Goal: Task Accomplishment & Management: Manage account settings

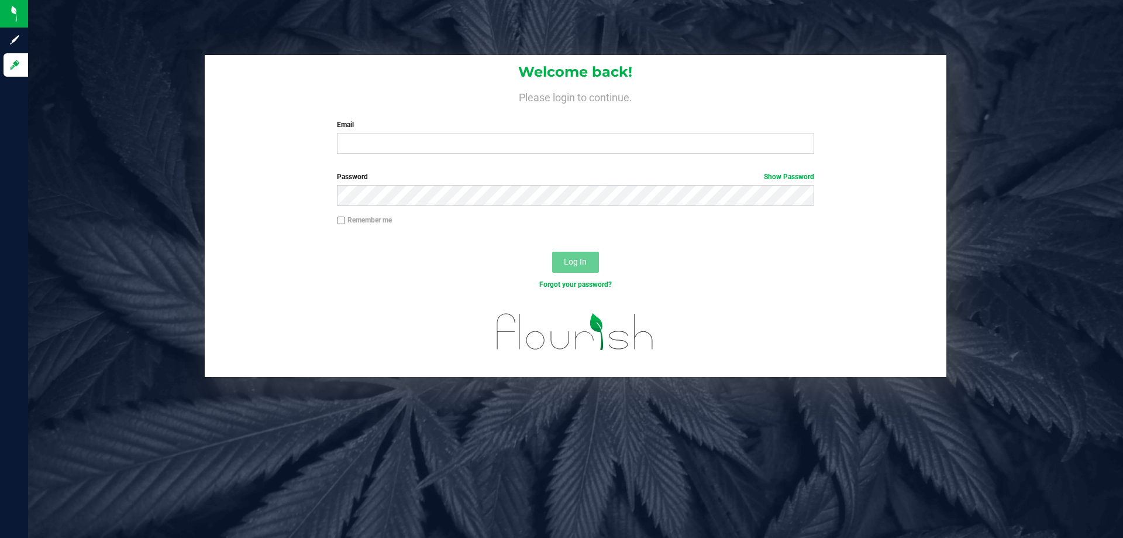
click at [470, 173] on label "Password Show Password" at bounding box center [575, 176] width 477 height 11
click at [500, 147] on input "Email" at bounding box center [575, 143] width 477 height 21
type input "[PERSON_NAME][EMAIL_ADDRESS][DOMAIN_NAME]"
click at [552, 252] on button "Log In" at bounding box center [575, 262] width 47 height 21
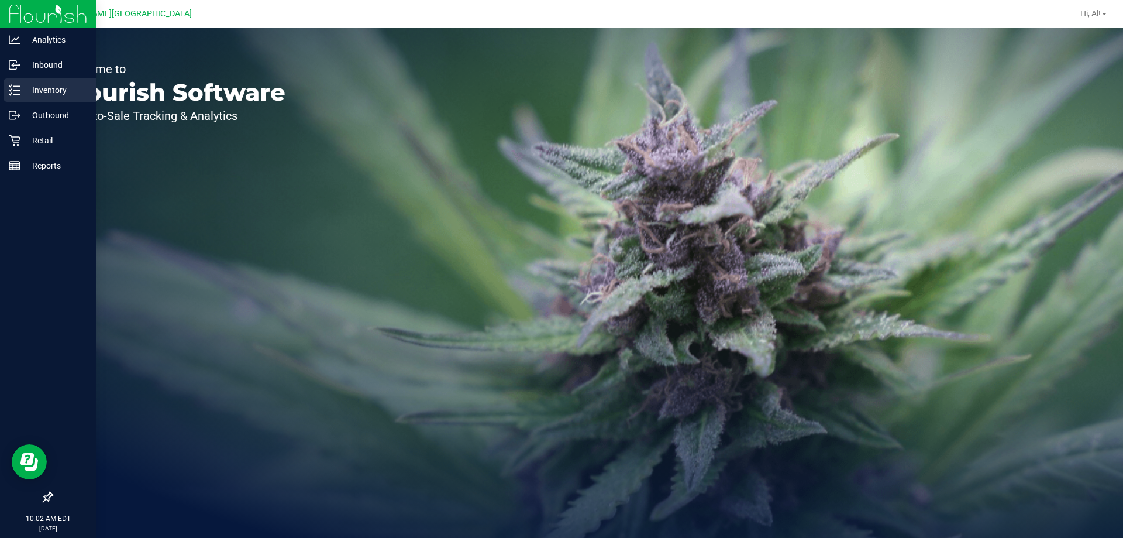
click at [16, 86] on line at bounding box center [16, 86] width 6 height 0
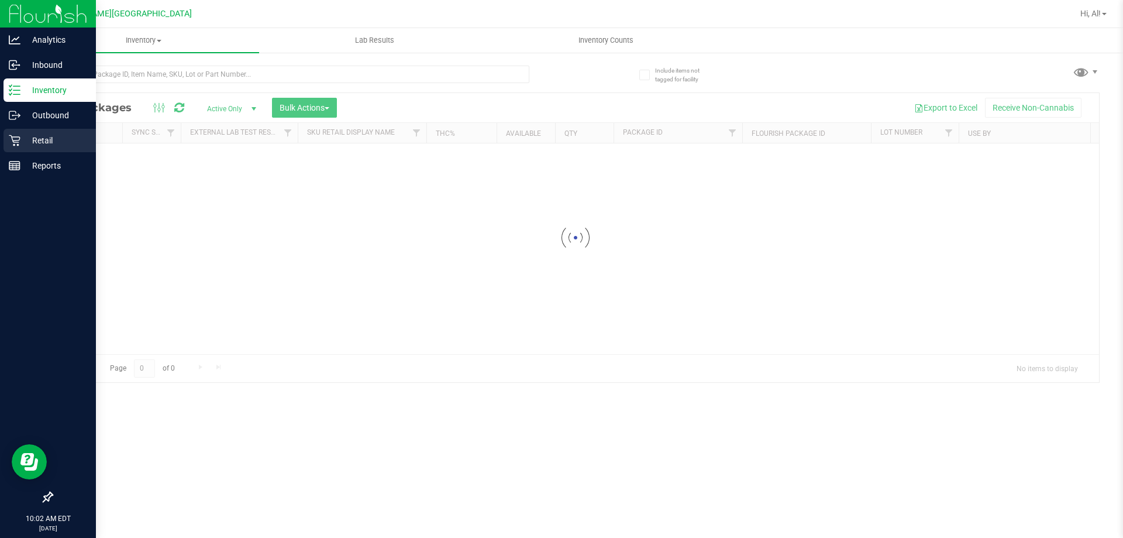
click at [53, 149] on div "Retail" at bounding box center [50, 140] width 92 height 23
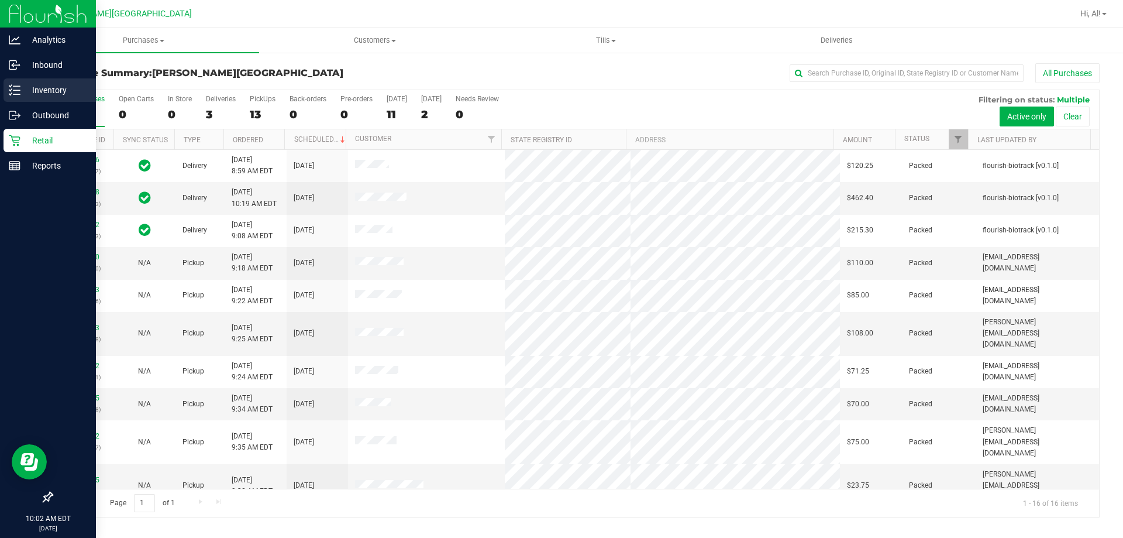
click at [53, 97] on div "Inventory" at bounding box center [50, 89] width 92 height 23
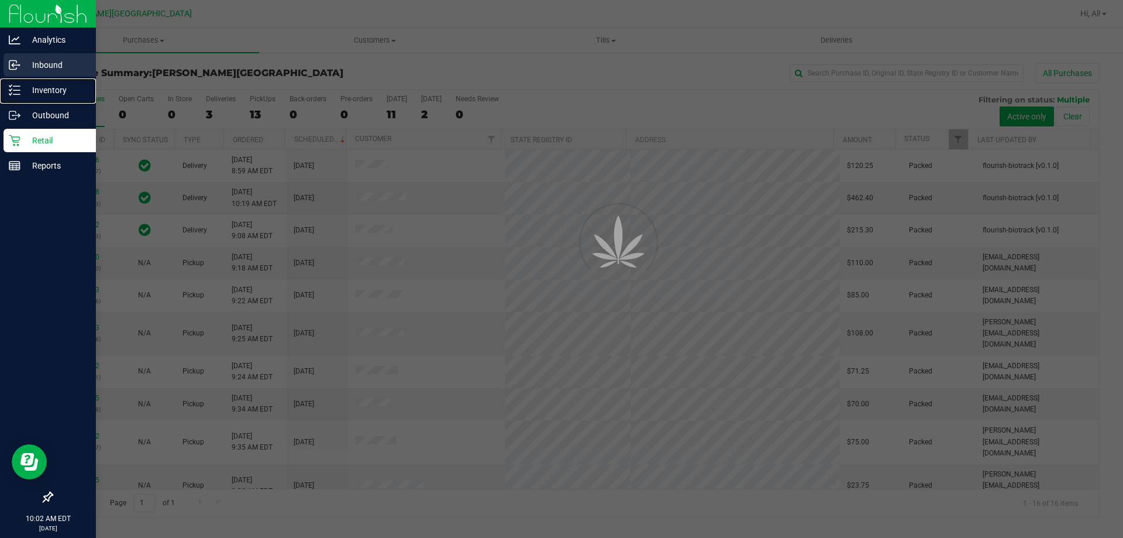
click at [54, 61] on p "Inbound" at bounding box center [55, 65] width 70 height 14
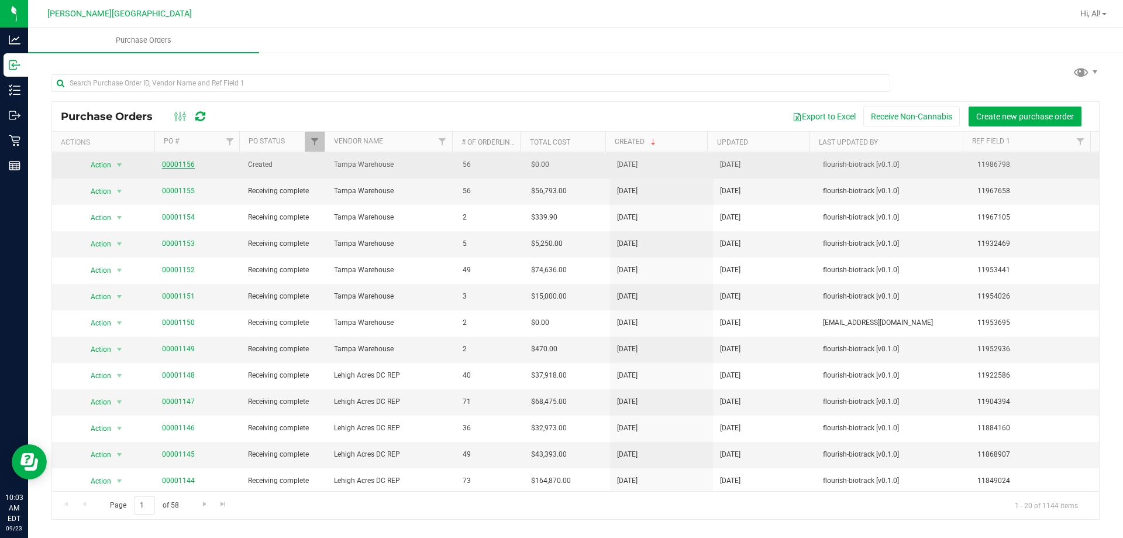
click at [184, 167] on link "00001156" at bounding box center [178, 164] width 33 height 8
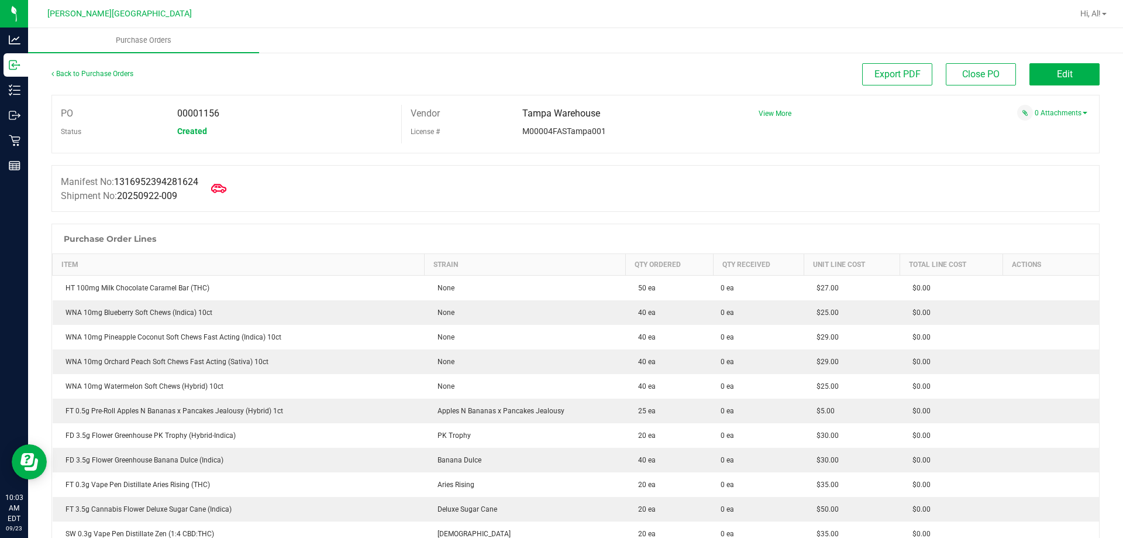
click at [232, 191] on span at bounding box center [219, 188] width 26 height 26
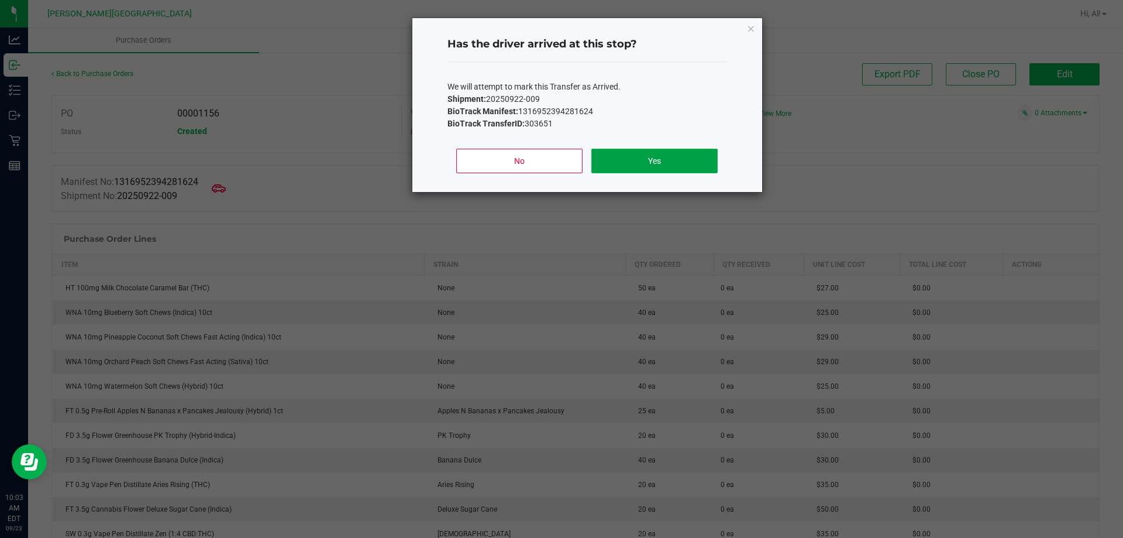
click at [652, 166] on button "Yes" at bounding box center [654, 161] width 126 height 25
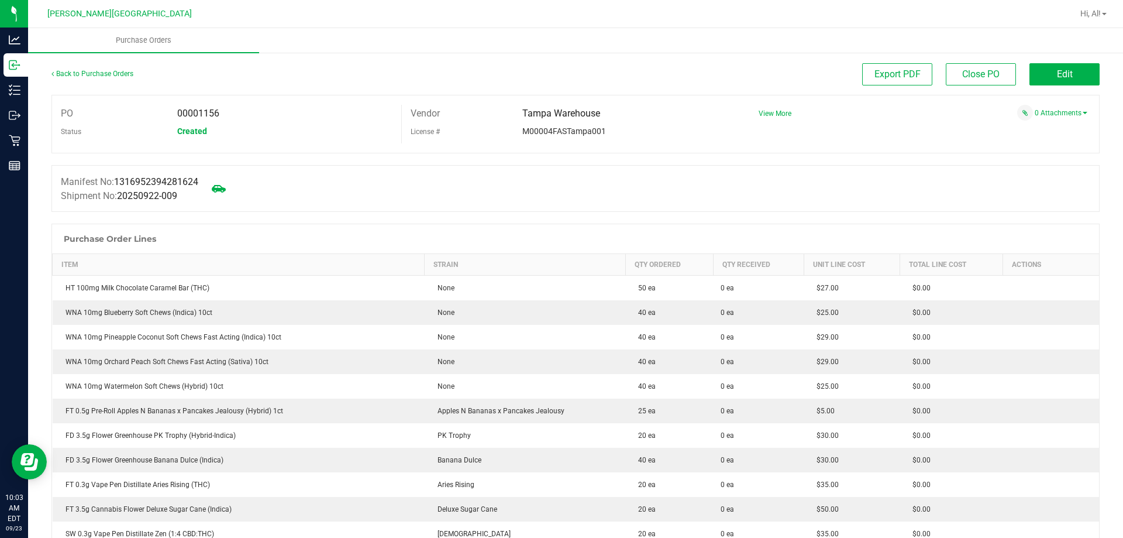
click at [1058, 81] on button "Edit" at bounding box center [1064, 74] width 70 height 22
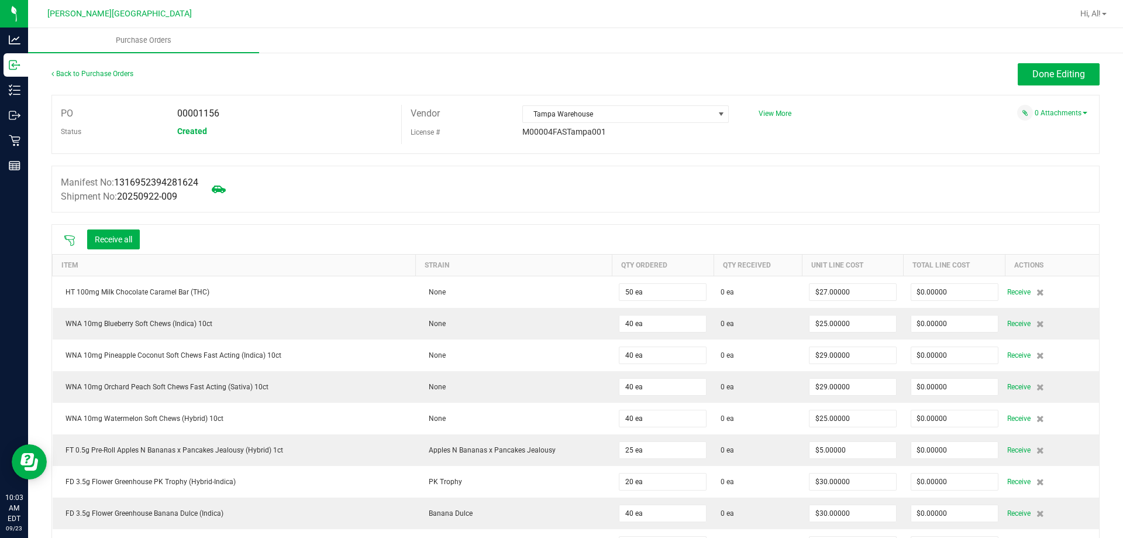
click at [68, 240] on icon at bounding box center [70, 241] width 12 height 12
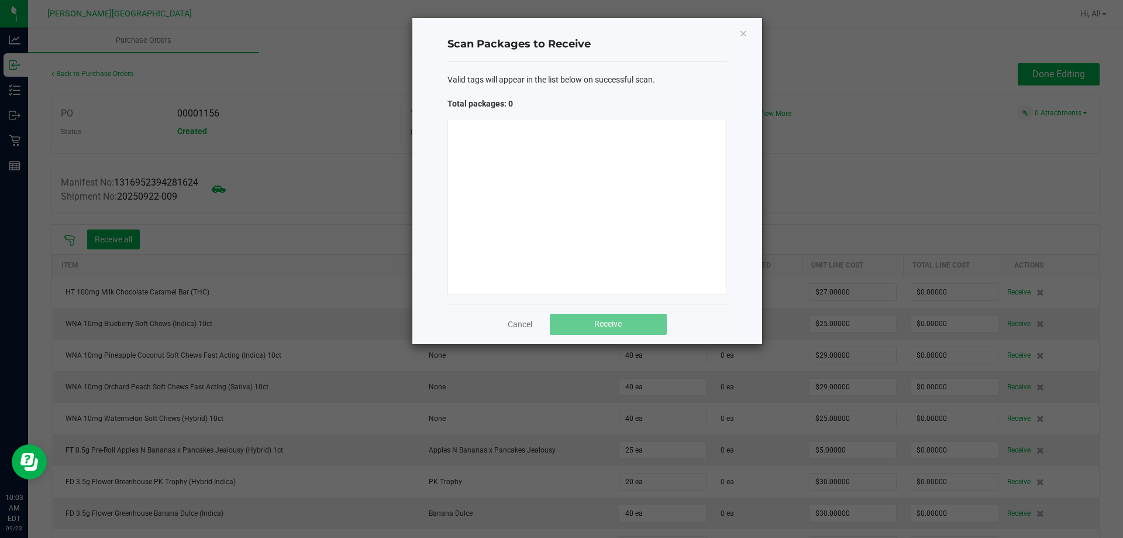
click at [587, 153] on div at bounding box center [587, 206] width 280 height 175
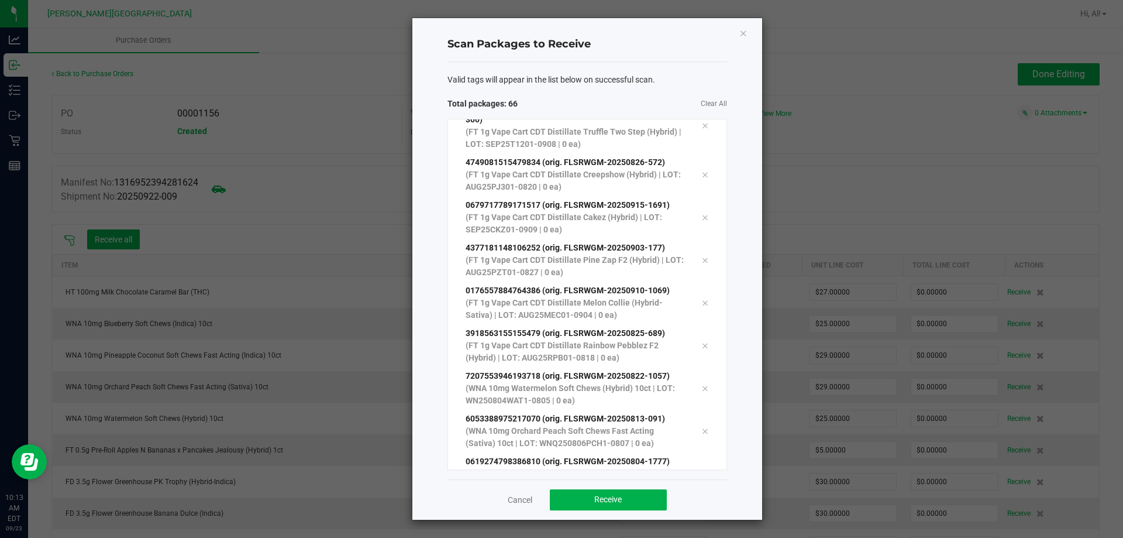
scroll to position [2467, 0]
click at [312, 198] on ngb-modal-window "Scan Packages to Receive Valid tags will appear in the list below on successful…" at bounding box center [566, 269] width 1132 height 538
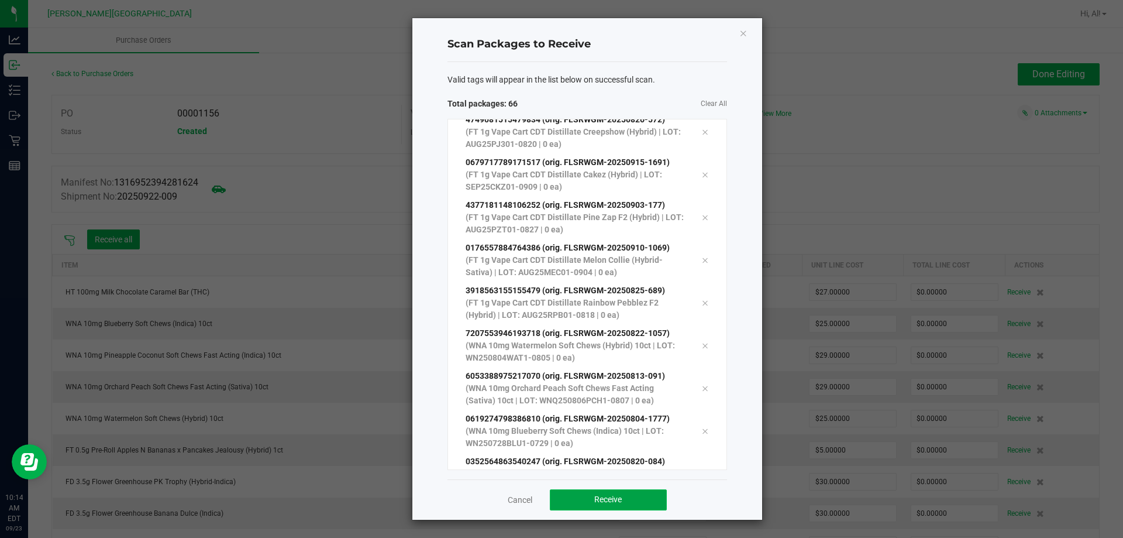
click at [612, 501] on span "Receive" at bounding box center [607, 498] width 27 height 9
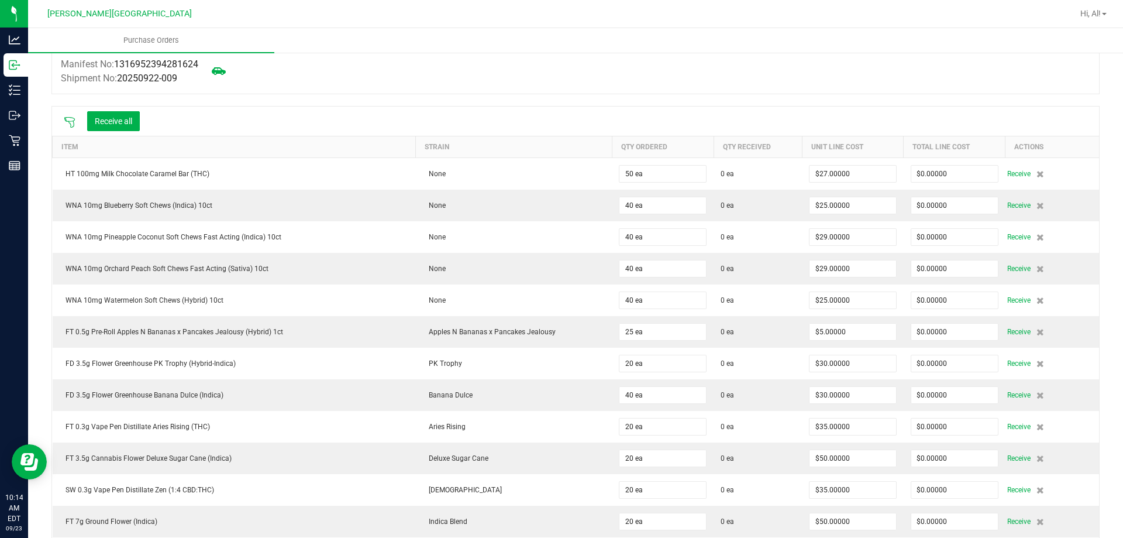
scroll to position [0, 0]
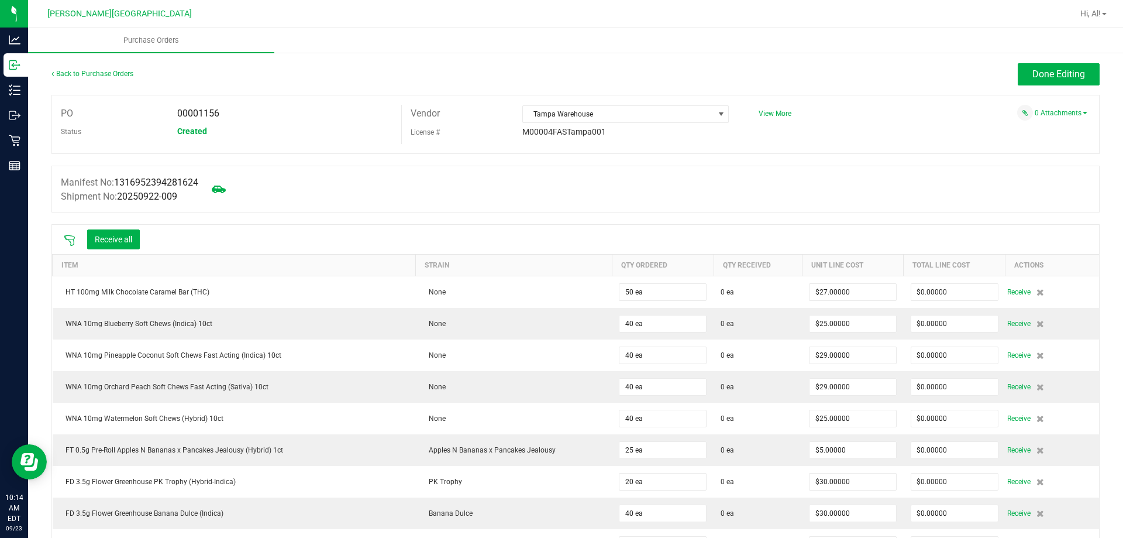
click at [1049, 75] on span "Done Editing" at bounding box center [1058, 73] width 53 height 11
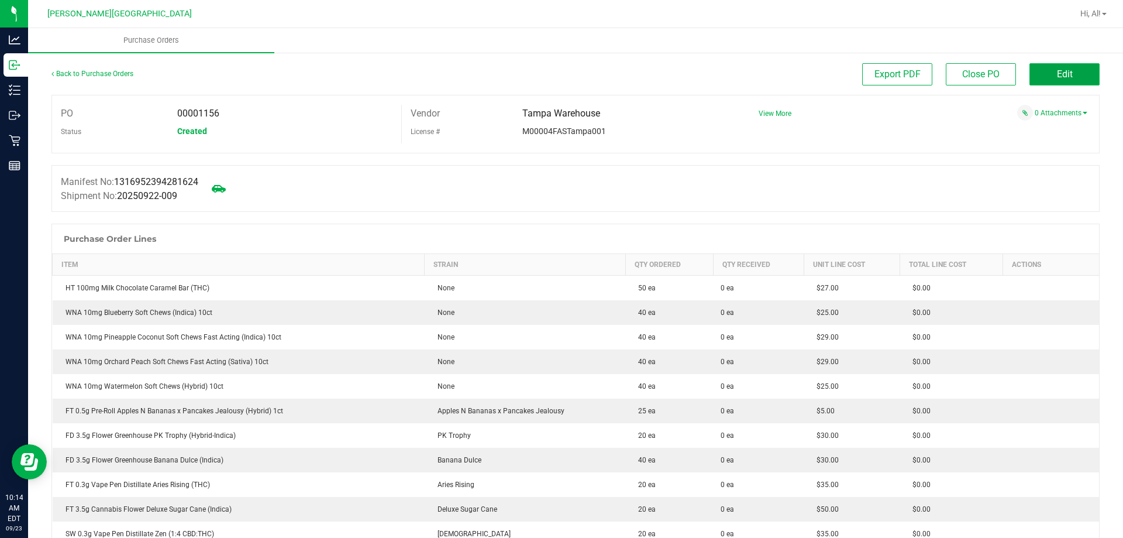
click at [1057, 70] on span "Edit" at bounding box center [1065, 73] width 16 height 11
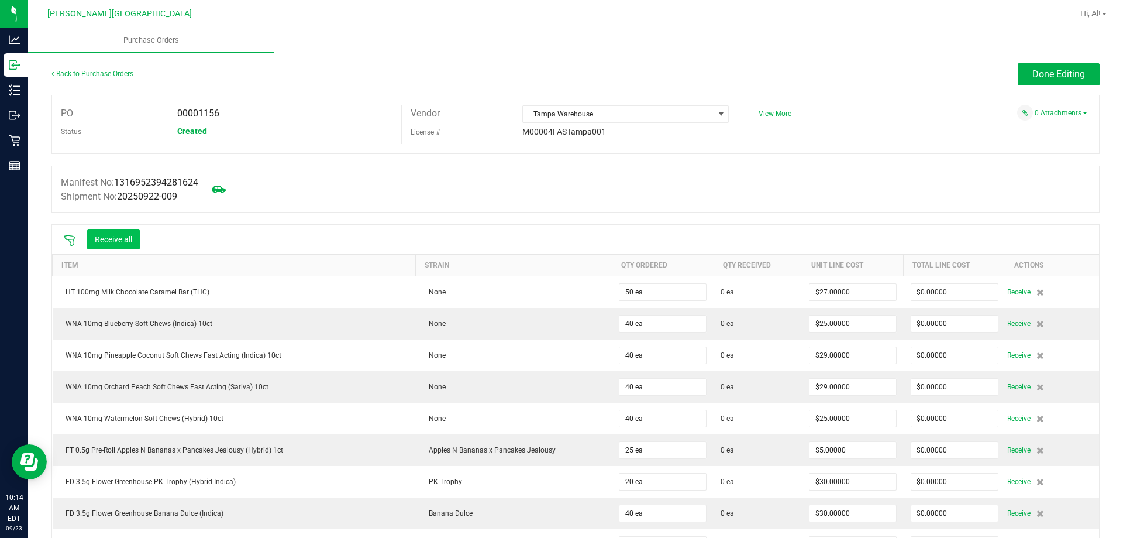
click at [113, 235] on button "Receive all" at bounding box center [113, 239] width 53 height 20
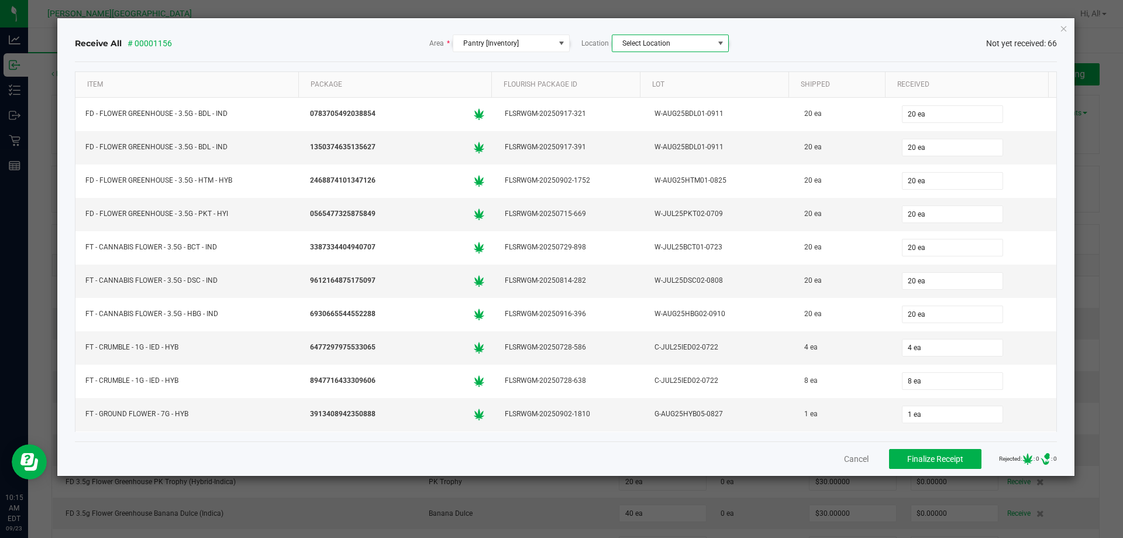
click at [721, 39] on span "NO DATA FOUND" at bounding box center [720, 43] width 9 height 9
click at [720, 43] on span "NO DATA FOUND" at bounding box center [720, 43] width 9 height 9
click at [760, 50] on div "Receive All # 00001156 Area * Pantry [Inventory] Location Select Location Not y…" at bounding box center [566, 44] width 983 height 18
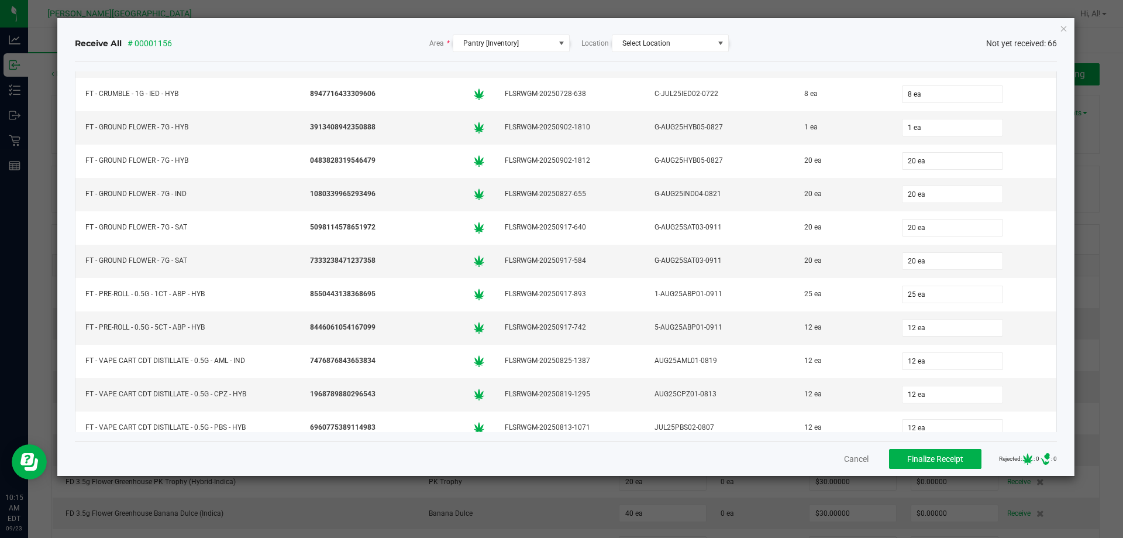
scroll to position [0, 0]
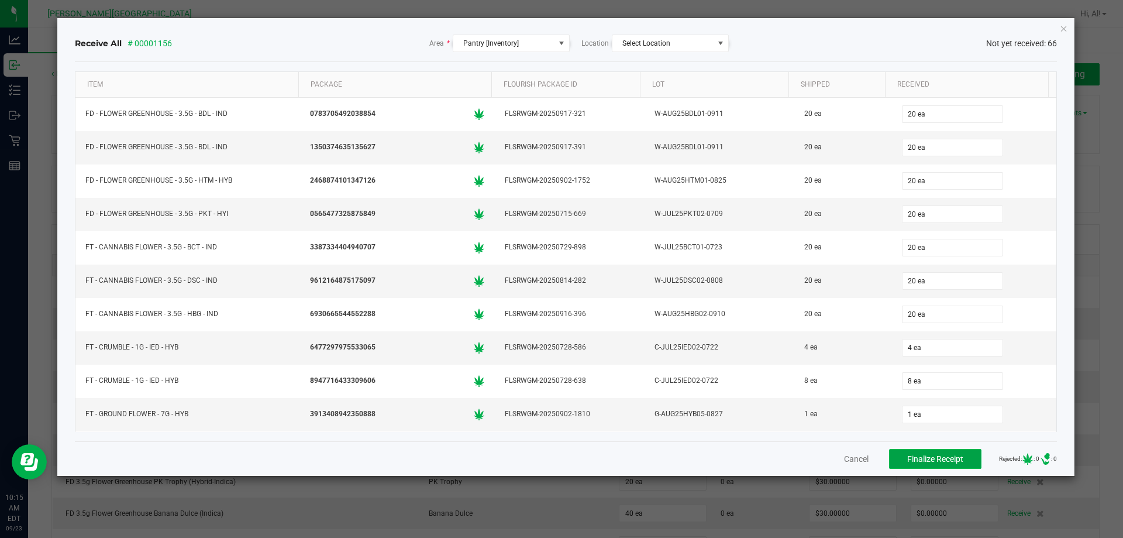
click at [923, 460] on span "Finalize Receipt" at bounding box center [935, 458] width 56 height 9
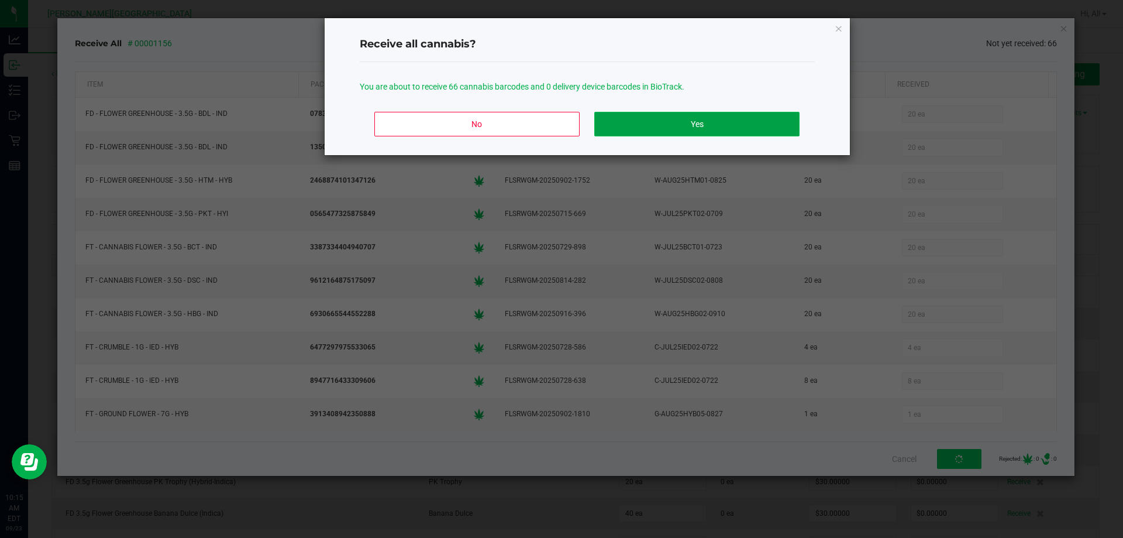
click at [694, 128] on button "Yes" at bounding box center [696, 124] width 205 height 25
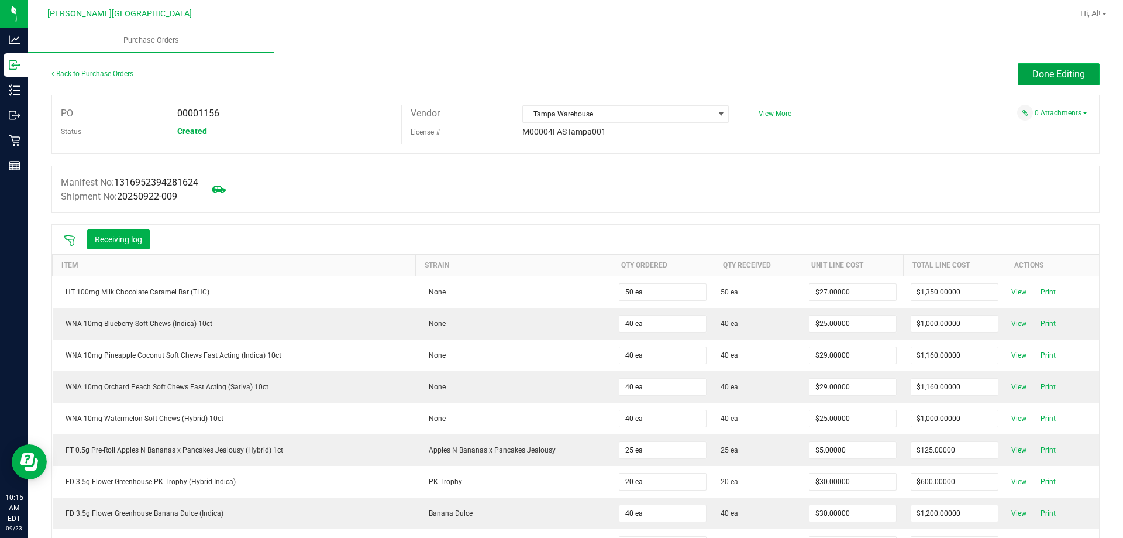
click at [1042, 77] on span "Done Editing" at bounding box center [1058, 73] width 53 height 11
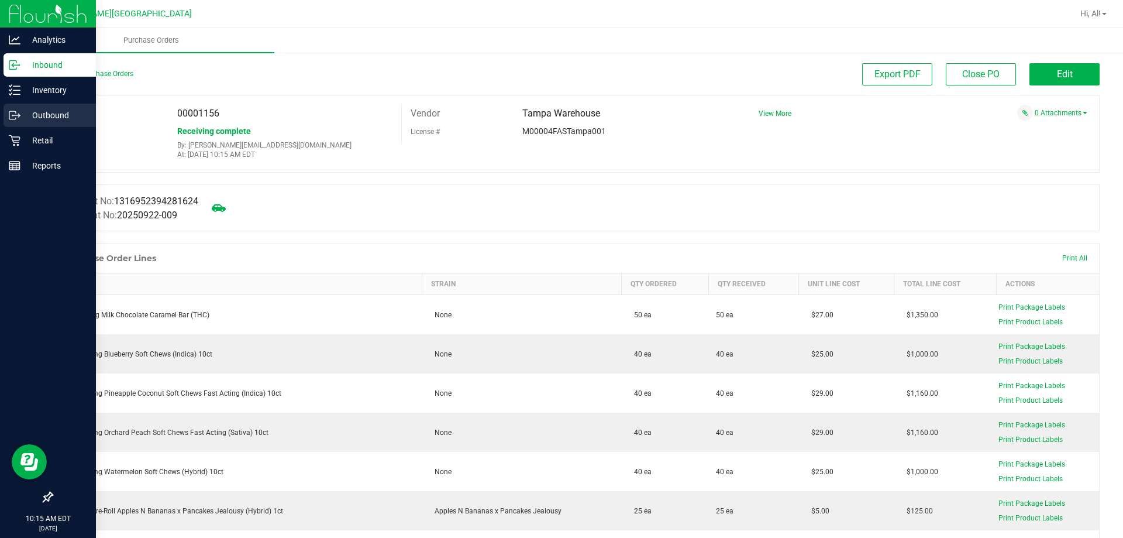
click at [12, 104] on div "Outbound" at bounding box center [50, 115] width 92 height 23
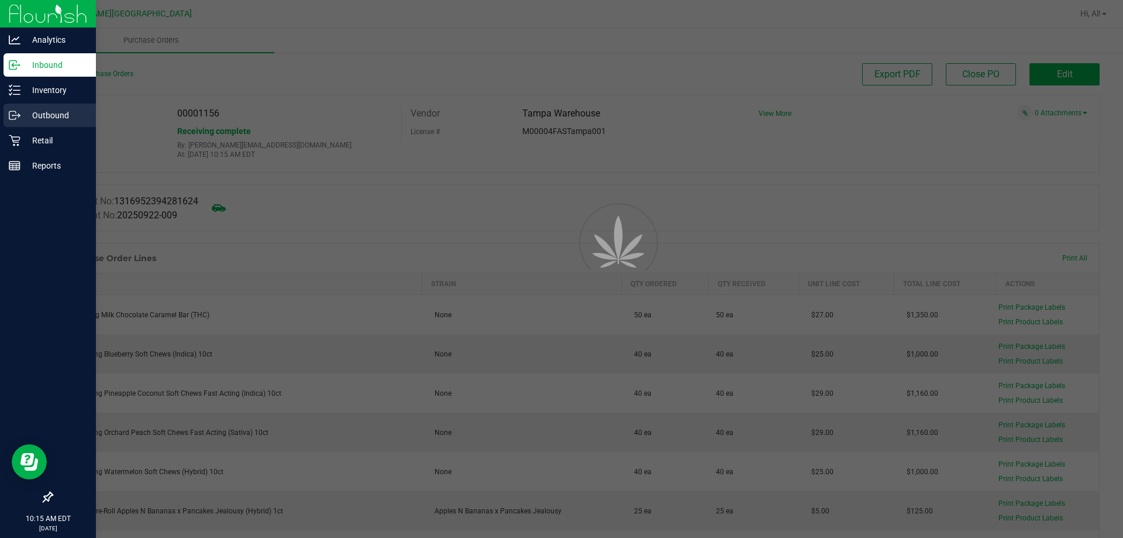
click at [44, 137] on p "Retail" at bounding box center [55, 140] width 70 height 14
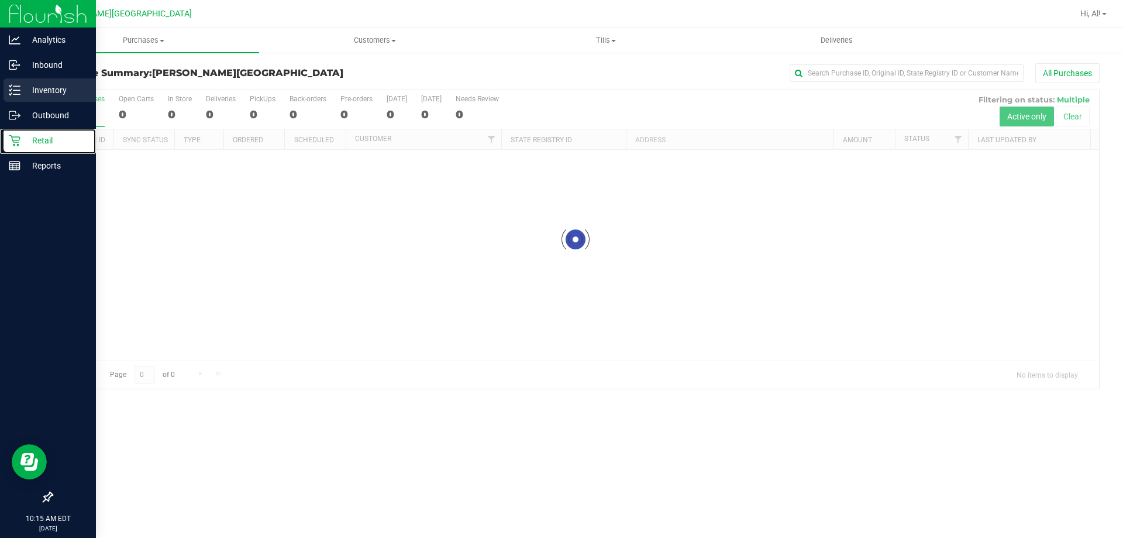
click at [63, 94] on p "Inventory" at bounding box center [55, 90] width 70 height 14
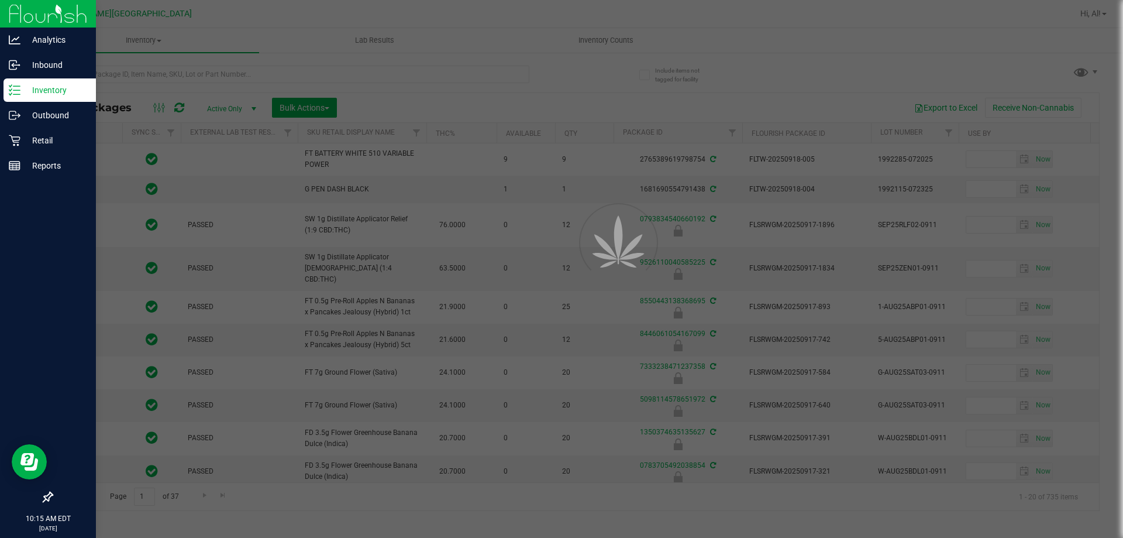
type input "[DATE]"
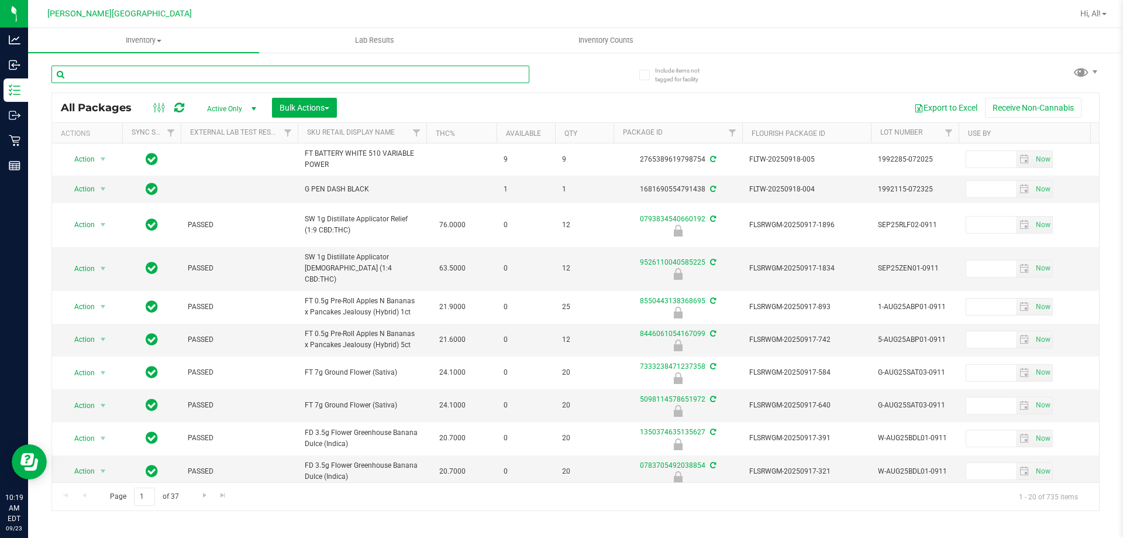
click at [167, 74] on input "text" at bounding box center [290, 75] width 478 height 18
type input "4853230727712736"
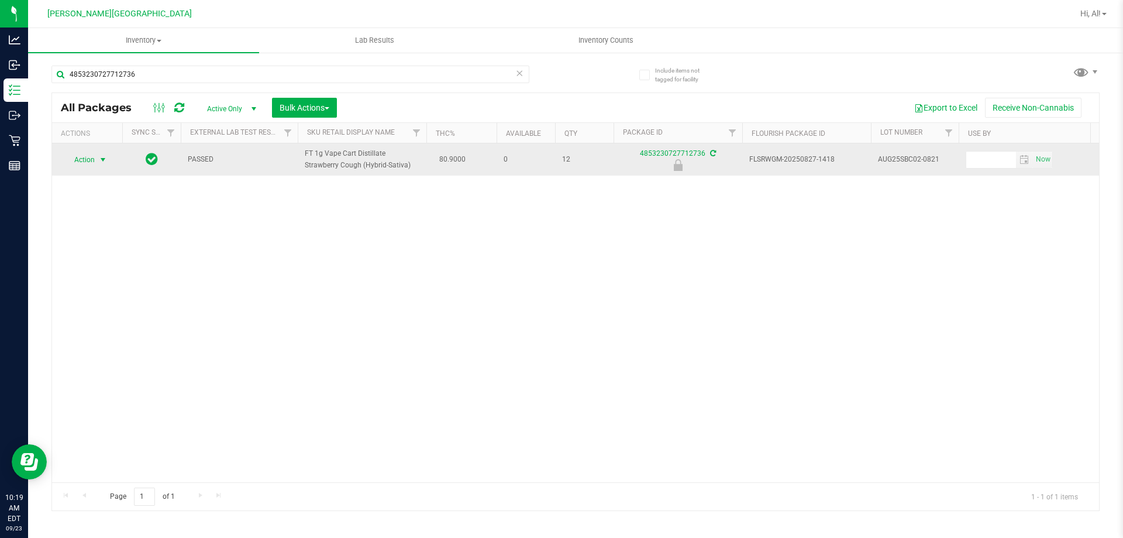
click at [102, 161] on span "select" at bounding box center [102, 159] width 9 height 9
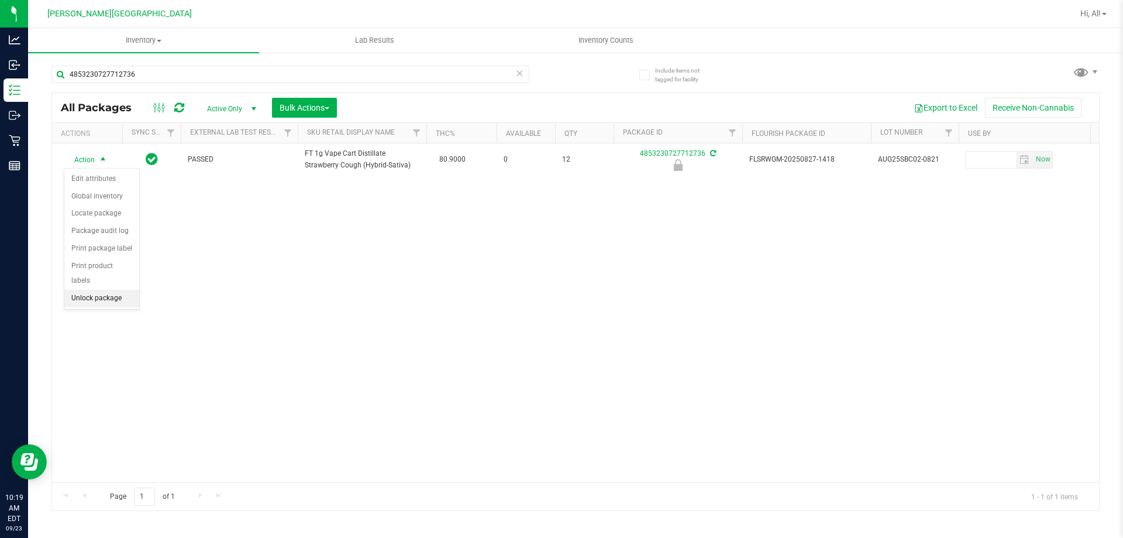
click at [122, 290] on li "Unlock package" at bounding box center [101, 299] width 75 height 18
click at [522, 73] on icon at bounding box center [519, 73] width 8 height 14
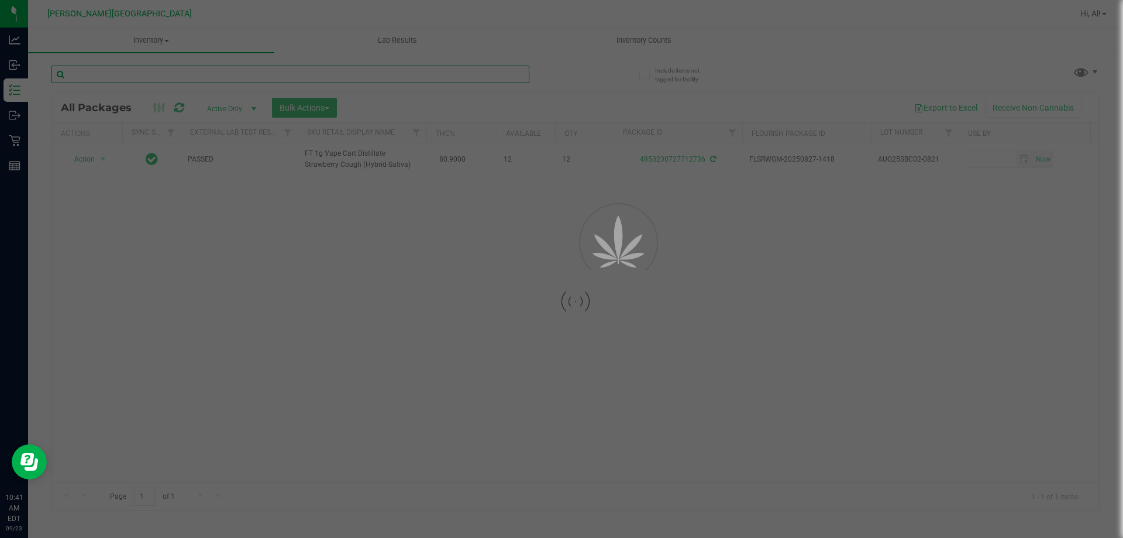
click at [484, 77] on input "text" at bounding box center [290, 75] width 478 height 18
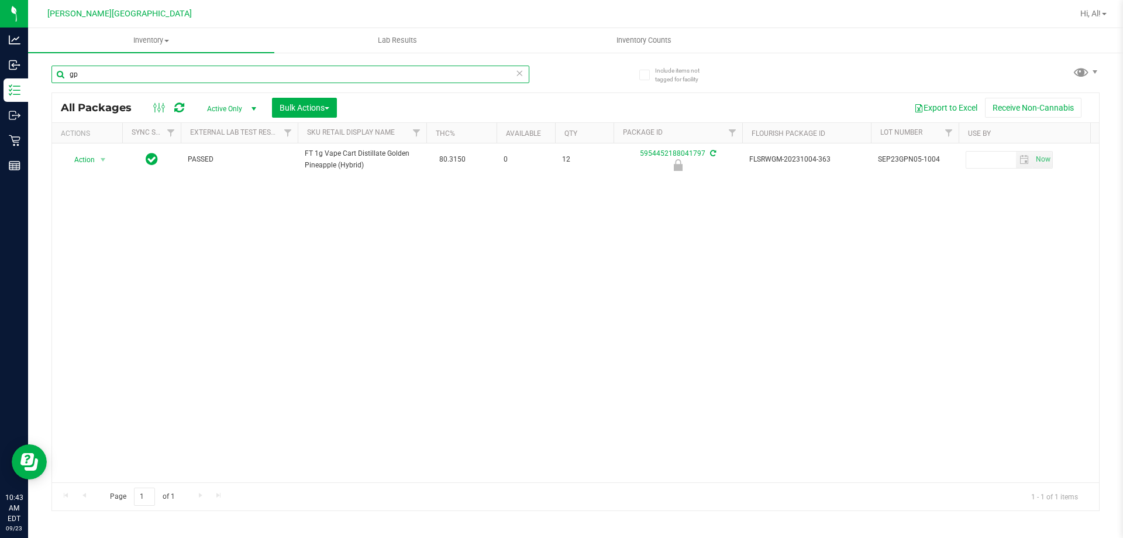
type input "g"
type input "pj3"
